Goal: Obtain resource: Download file/media

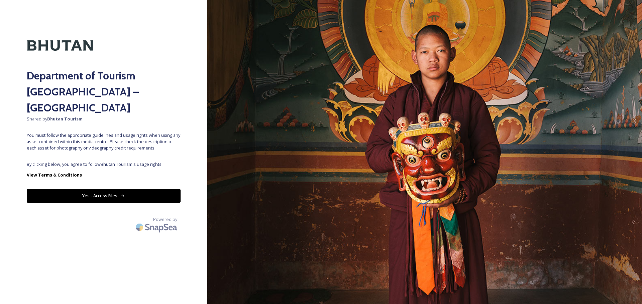
click at [98, 189] on button "Yes - Access Files" at bounding box center [104, 196] width 154 height 14
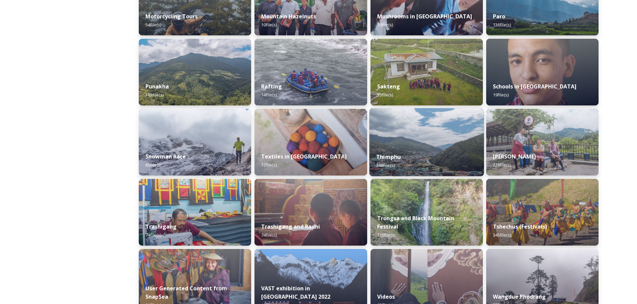
scroll to position [501, 0]
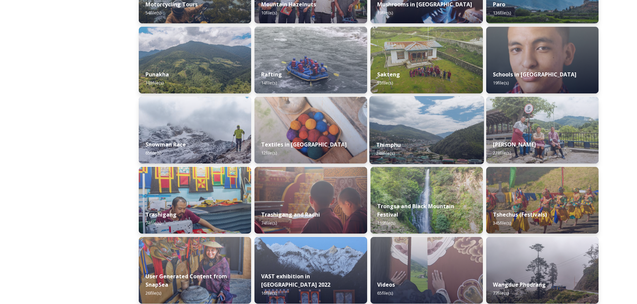
click at [431, 136] on div "Thimphu 248 file(s)" at bounding box center [426, 149] width 115 height 30
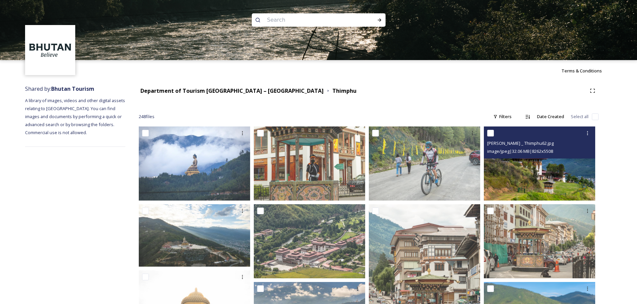
click at [546, 164] on img at bounding box center [539, 164] width 111 height 74
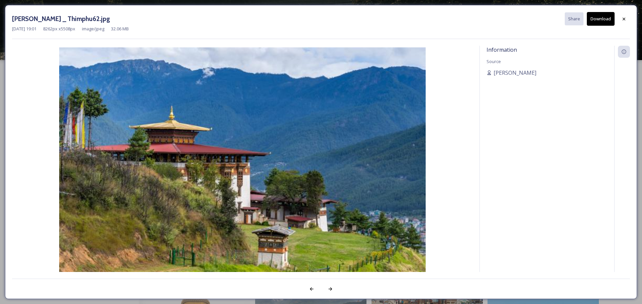
click at [598, 18] on button "Download" at bounding box center [600, 19] width 28 height 14
click at [625, 17] on icon at bounding box center [623, 18] width 5 height 5
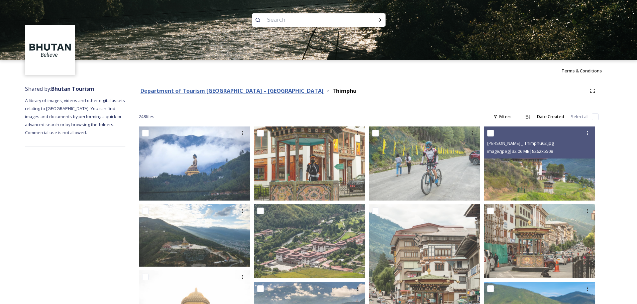
click at [236, 92] on strong "Department of Tourism [GEOGRAPHIC_DATA] – [GEOGRAPHIC_DATA]" at bounding box center [231, 90] width 183 height 7
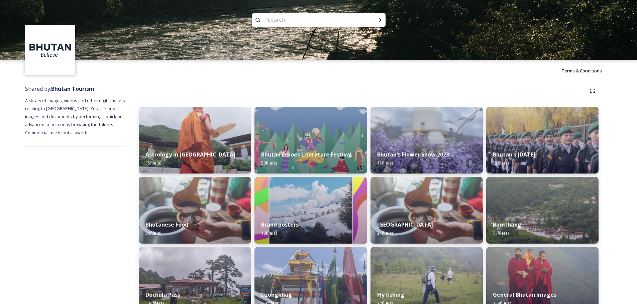
click at [296, 22] on input at bounding box center [310, 20] width 92 height 15
type input "helicopter"
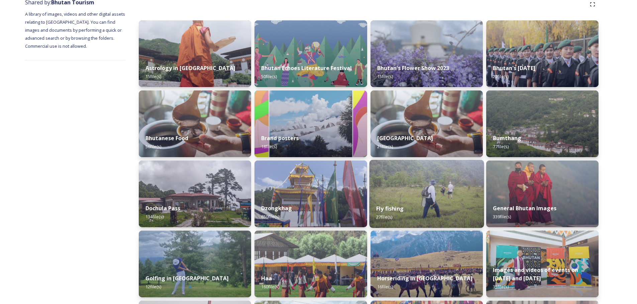
scroll to position [153, 0]
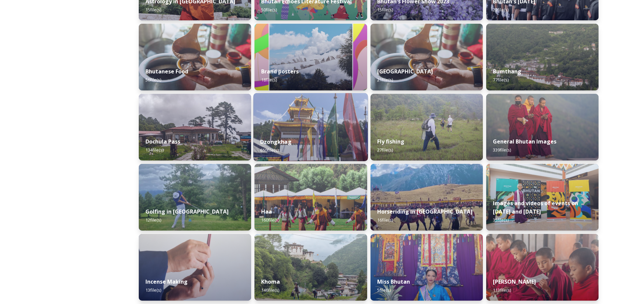
click at [306, 133] on div "Dzongkhag 650 file(s)" at bounding box center [310, 146] width 115 height 30
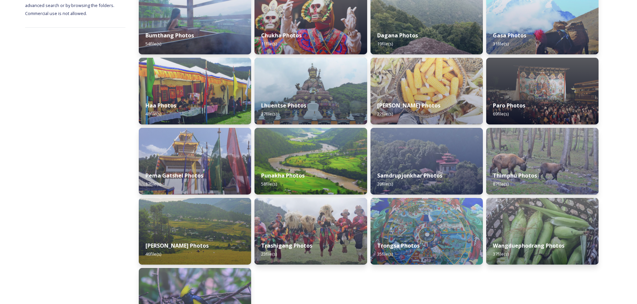
scroll to position [134, 0]
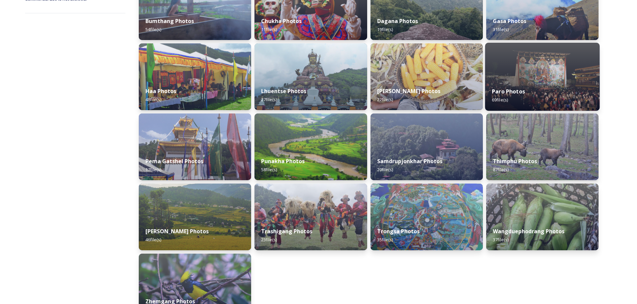
click at [540, 88] on div "Paro Photos 69 file(s)" at bounding box center [542, 96] width 115 height 30
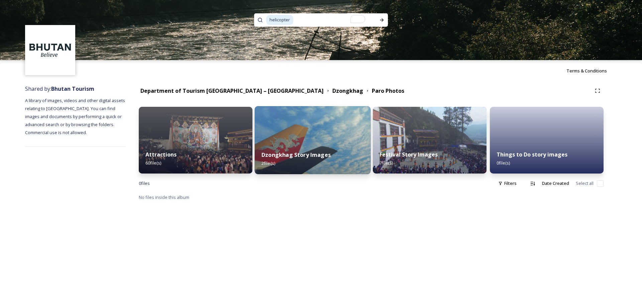
click at [295, 142] on img at bounding box center [313, 140] width 116 height 68
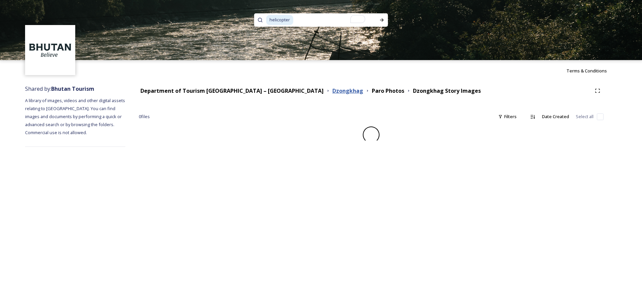
click at [332, 91] on strong "Dzongkhag" at bounding box center [347, 90] width 31 height 7
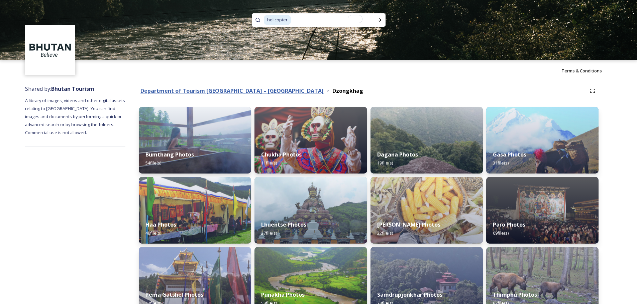
click at [249, 92] on strong "Department of Tourism [GEOGRAPHIC_DATA] – [GEOGRAPHIC_DATA]" at bounding box center [231, 90] width 183 height 7
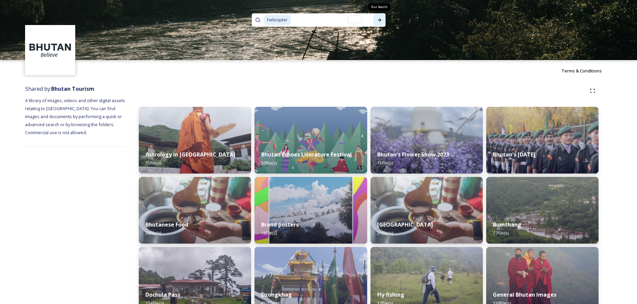
click at [379, 20] on icon at bounding box center [379, 19] width 5 height 5
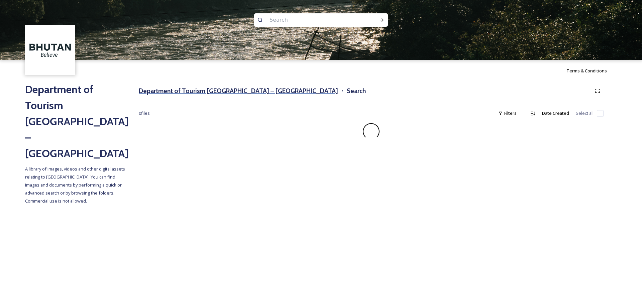
click at [241, 89] on h3 "Department of Tourism [GEOGRAPHIC_DATA] – [GEOGRAPHIC_DATA]" at bounding box center [238, 91] width 199 height 10
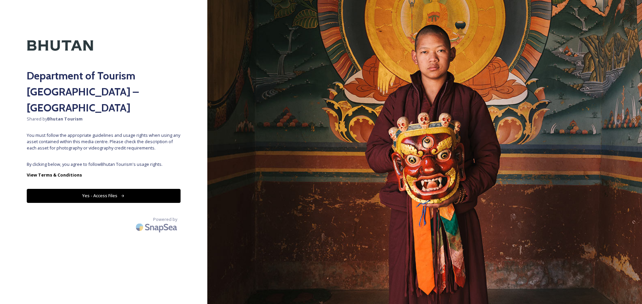
click at [114, 189] on button "Yes - Access Files" at bounding box center [104, 196] width 154 height 14
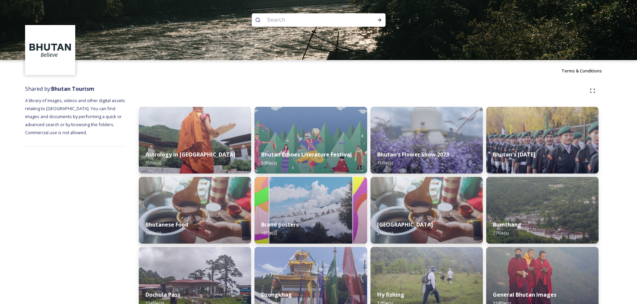
click at [281, 13] on img at bounding box center [318, 30] width 637 height 60
click at [271, 23] on input "To enrich screen reader interactions, please activate Accessibility in Grammarl…" at bounding box center [310, 20] width 92 height 15
type input "Druk air"
click at [382, 17] on div "Run Search" at bounding box center [379, 20] width 12 height 12
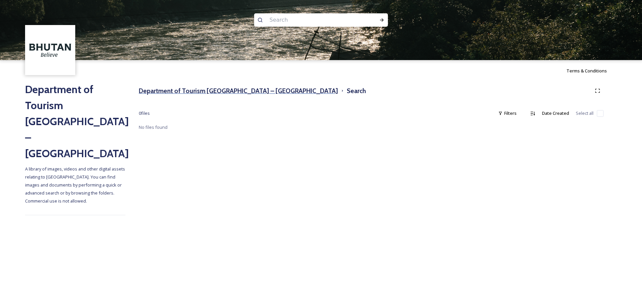
click at [245, 93] on h3 "Department of Tourism [GEOGRAPHIC_DATA] – [GEOGRAPHIC_DATA]" at bounding box center [238, 91] width 199 height 10
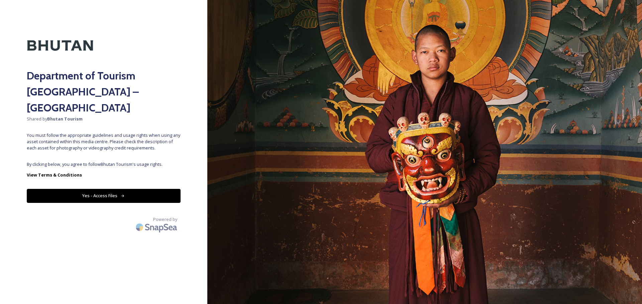
click at [163, 189] on button "Yes - Access Files" at bounding box center [104, 196] width 154 height 14
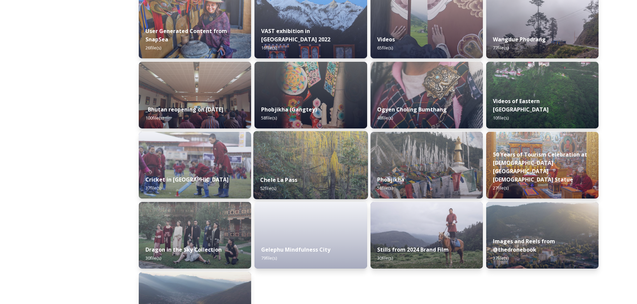
scroll to position [788, 0]
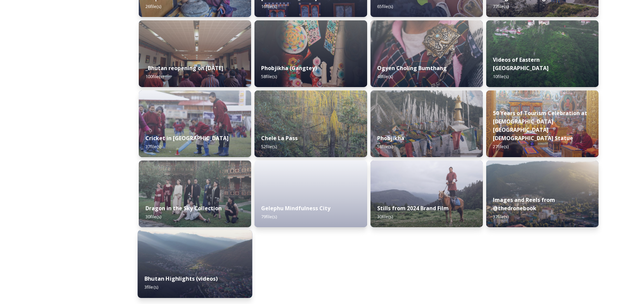
click at [181, 245] on img at bounding box center [195, 264] width 115 height 68
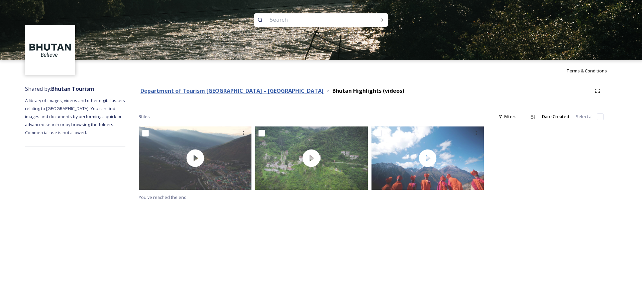
click at [247, 92] on strong "Department of Tourism [GEOGRAPHIC_DATA] – [GEOGRAPHIC_DATA]" at bounding box center [231, 90] width 183 height 7
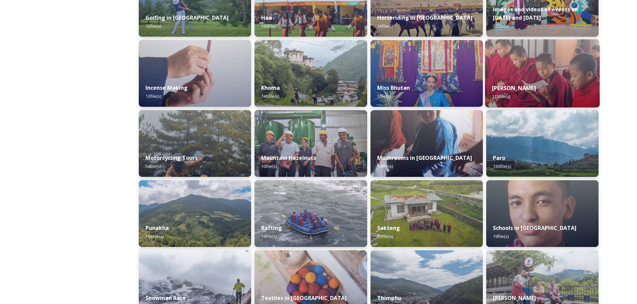
scroll to position [368, 0]
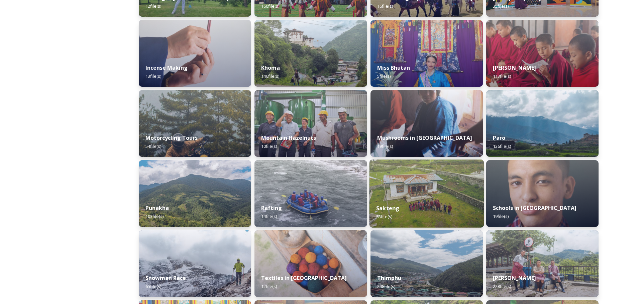
click at [428, 198] on div "Sakteng 53 file(s)" at bounding box center [426, 212] width 115 height 30
